Goal: Find specific page/section: Find specific page/section

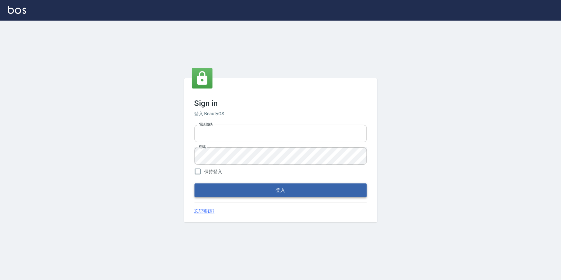
type input "2063579"
click at [306, 189] on button "登入" at bounding box center [280, 189] width 172 height 13
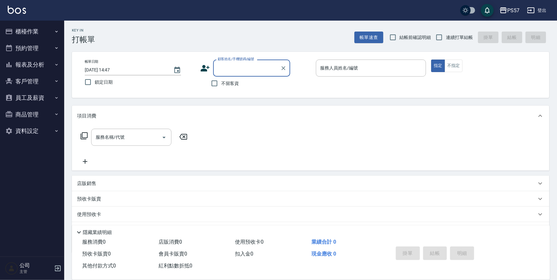
click at [55, 31] on icon "button" at bounding box center [56, 31] width 5 height 5
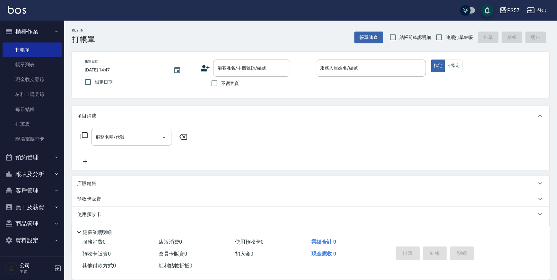
click at [57, 169] on button "報表及分析" at bounding box center [32, 173] width 59 height 17
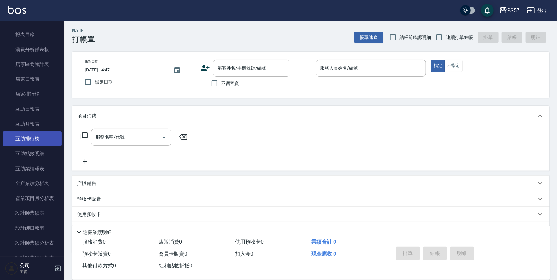
scroll to position [234, 0]
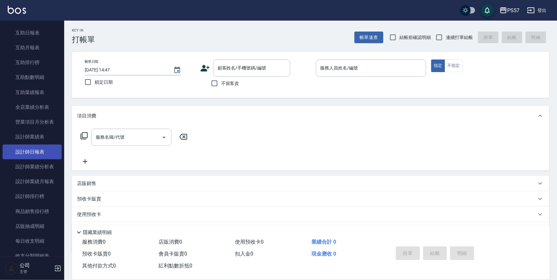
click at [43, 154] on link "設計師日報表" at bounding box center [32, 151] width 59 height 15
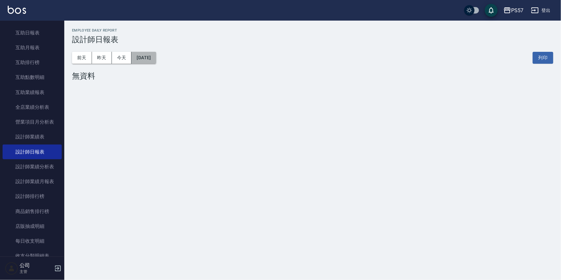
click at [156, 61] on button "[DATE]" at bounding box center [143, 58] width 24 height 12
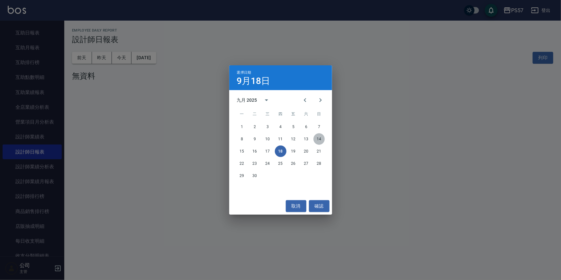
click at [317, 137] on button "14" at bounding box center [319, 139] width 12 height 12
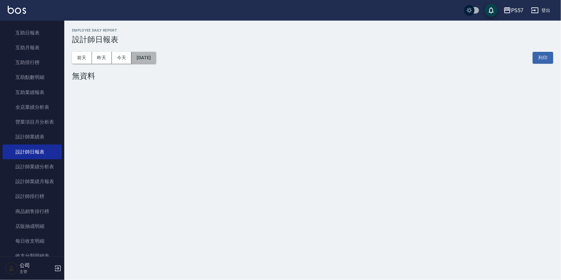
click at [156, 61] on button "[DATE]" at bounding box center [143, 58] width 24 height 12
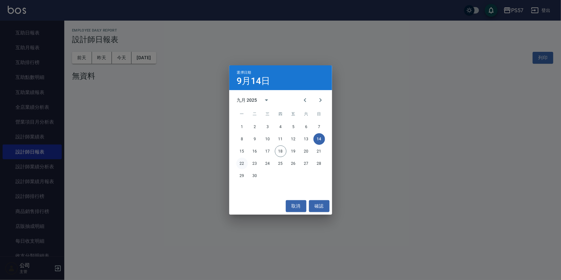
click at [240, 165] on button "22" at bounding box center [242, 163] width 12 height 12
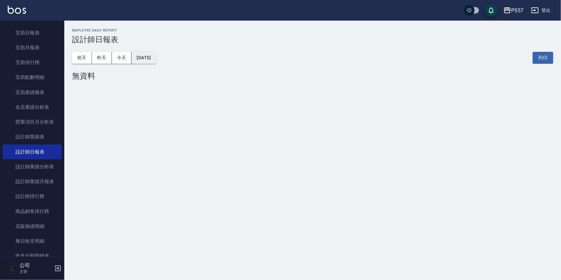
click at [156, 61] on button "[DATE]" at bounding box center [143, 58] width 24 height 12
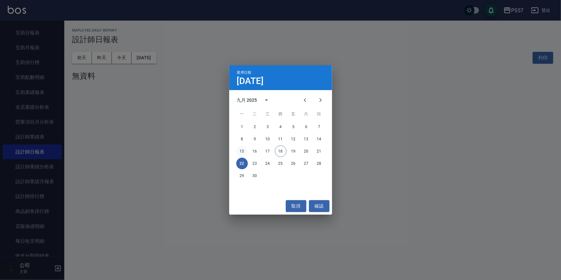
click at [241, 152] on button "15" at bounding box center [242, 151] width 12 height 12
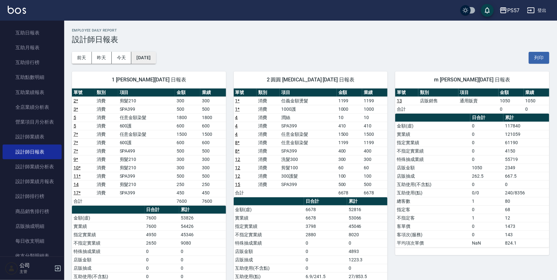
click at [156, 63] on button "[DATE]" at bounding box center [143, 58] width 24 height 12
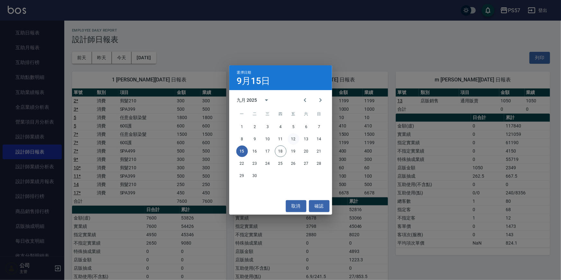
click at [297, 140] on button "12" at bounding box center [294, 139] width 12 height 12
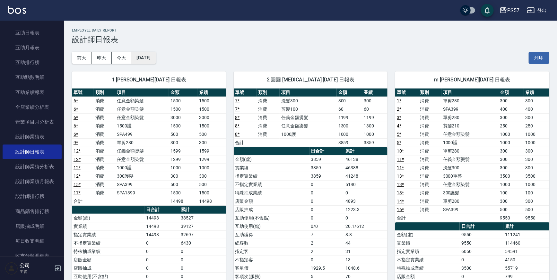
click at [156, 63] on button "[DATE]" at bounding box center [143, 58] width 24 height 12
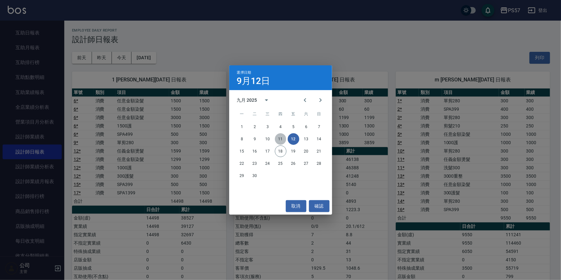
click at [280, 138] on button "11" at bounding box center [281, 139] width 12 height 12
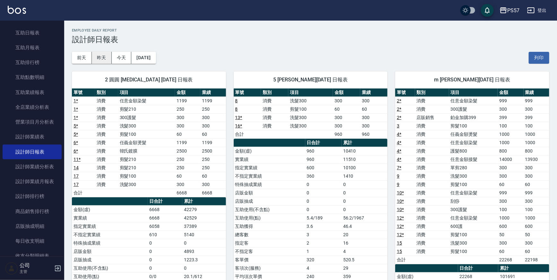
click at [107, 55] on button "昨天" at bounding box center [102, 58] width 20 height 12
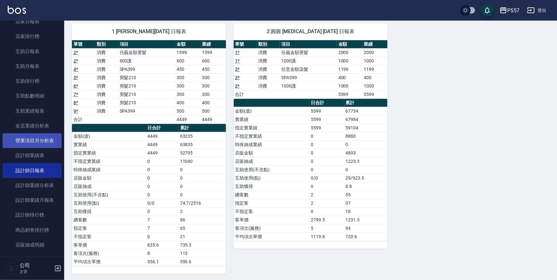
scroll to position [332, 0]
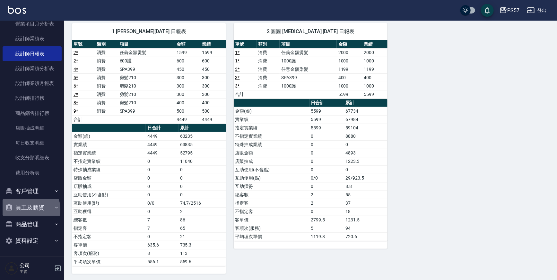
click at [24, 209] on button "員工及薪資" at bounding box center [32, 207] width 59 height 17
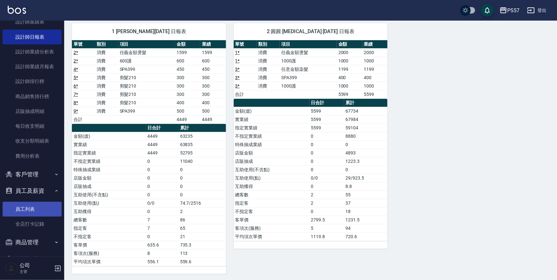
scroll to position [366, 0]
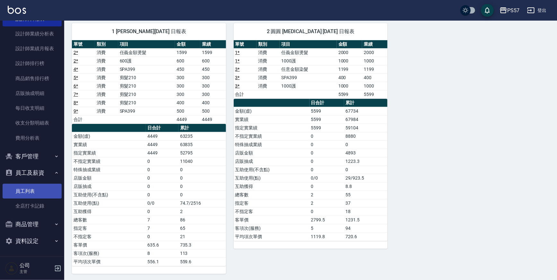
click at [45, 193] on link "員工列表" at bounding box center [32, 190] width 59 height 15
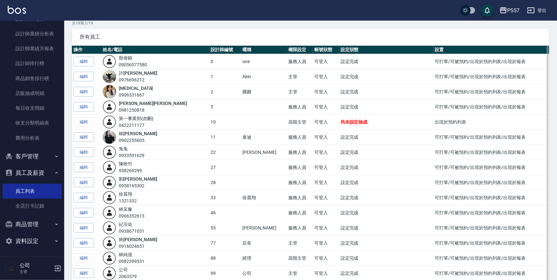
scroll to position [114, 0]
